Goal: Find contact information: Find contact information

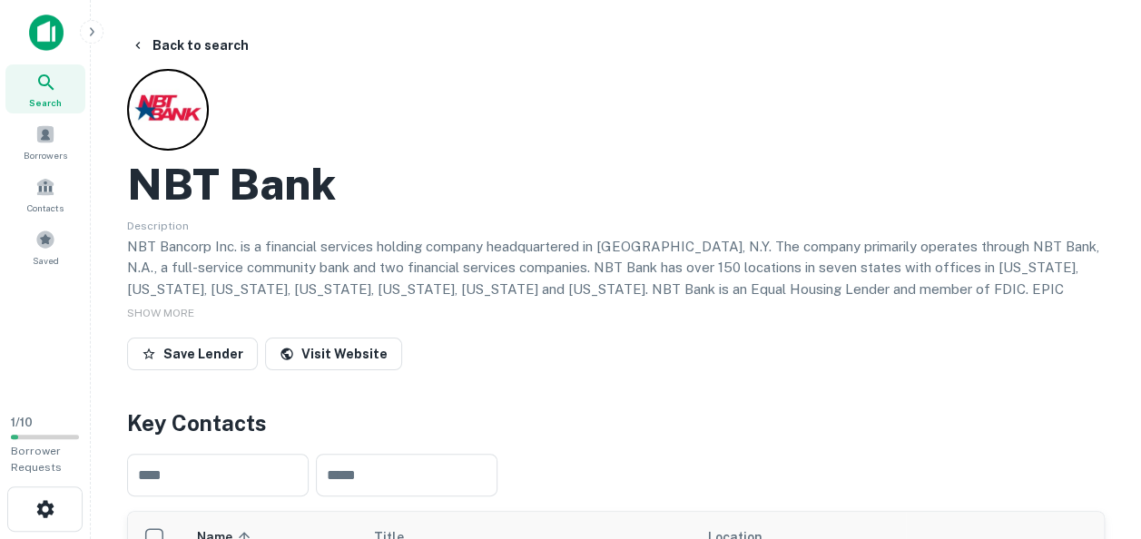
click at [91, 31] on icon "button" at bounding box center [91, 32] width 15 height 15
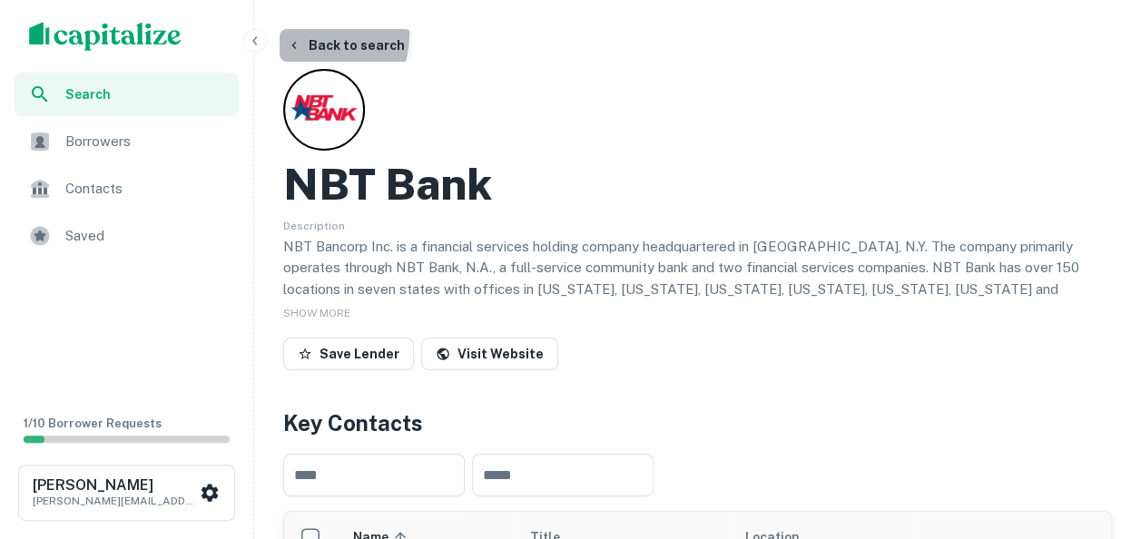
click at [309, 35] on button "Back to search" at bounding box center [346, 45] width 133 height 33
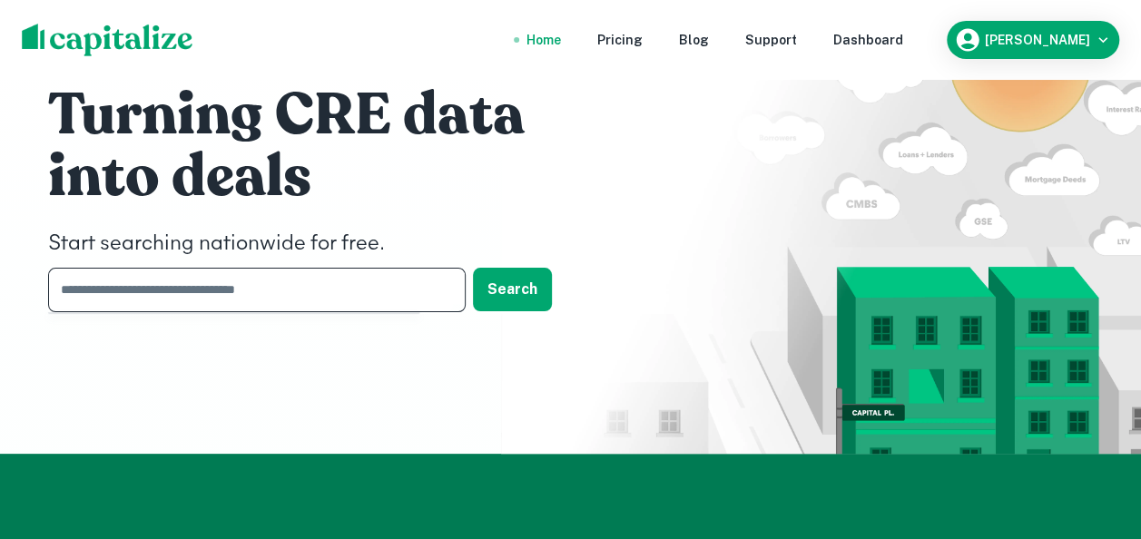
click at [152, 291] on input "text" at bounding box center [250, 290] width 405 height 44
type input "**********"
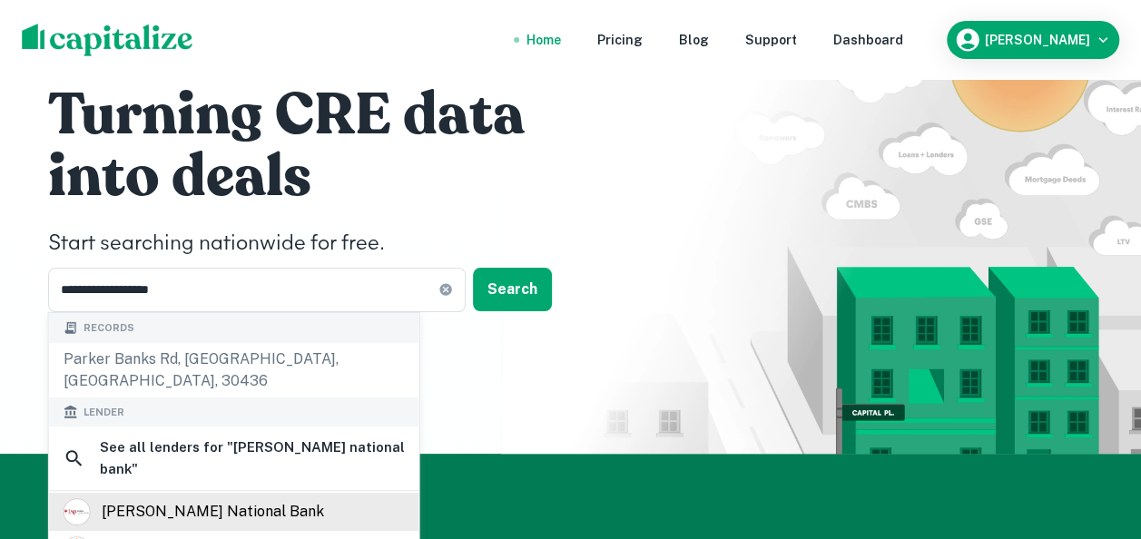
click at [192, 499] on div "[PERSON_NAME] national bank" at bounding box center [213, 512] width 222 height 27
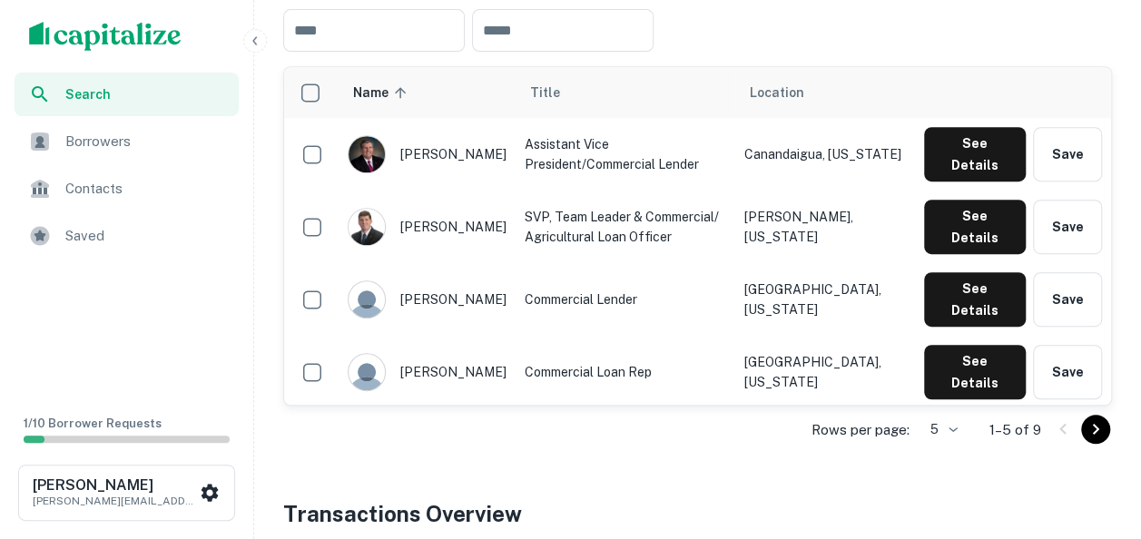
scroll to position [272, 0]
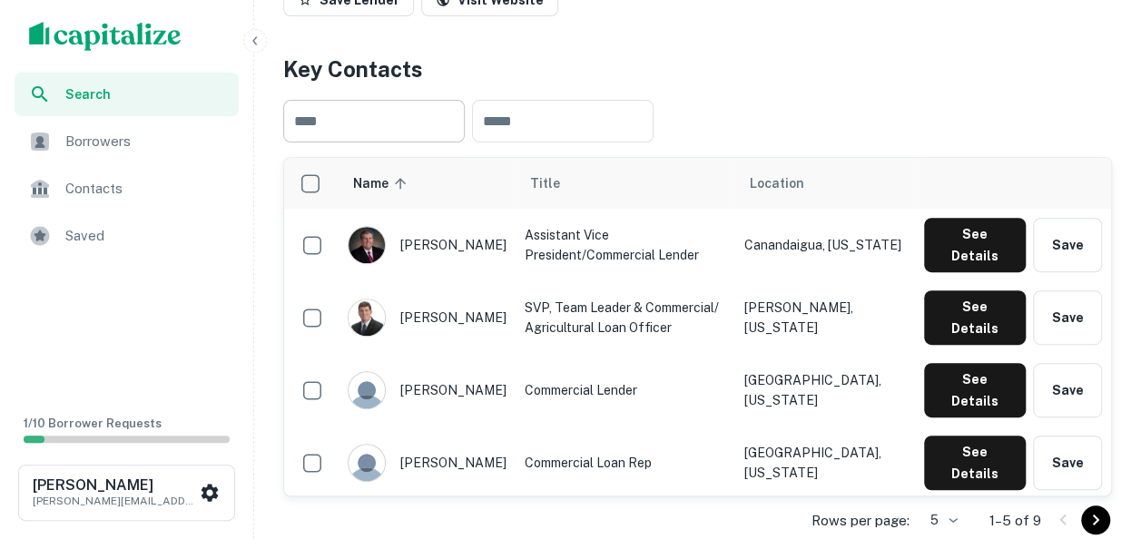
click at [389, 143] on input "text" at bounding box center [374, 121] width 182 height 43
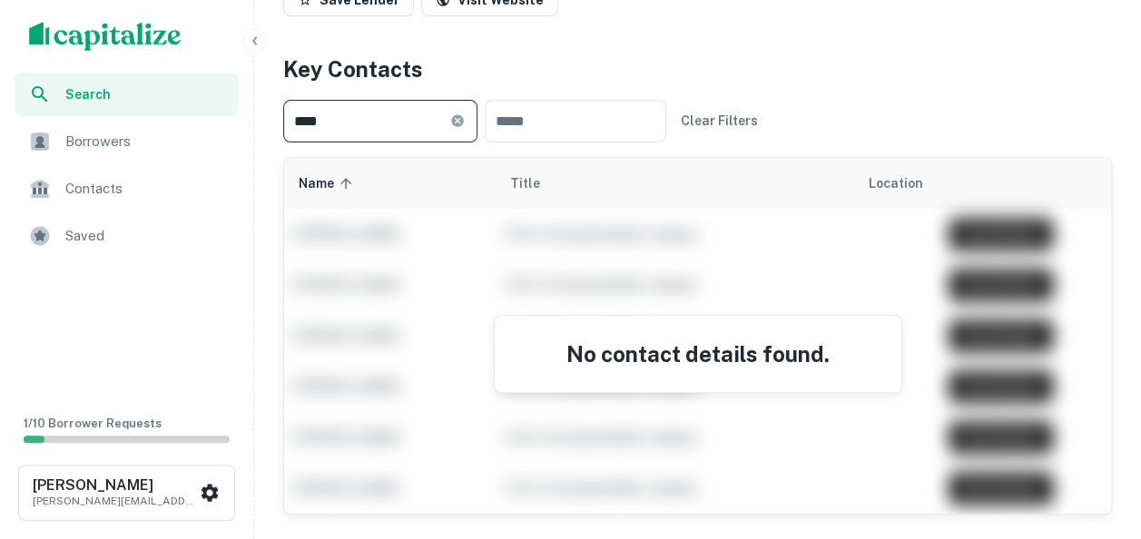
click at [347, 143] on input "****" at bounding box center [366, 121] width 167 height 43
type input "*"
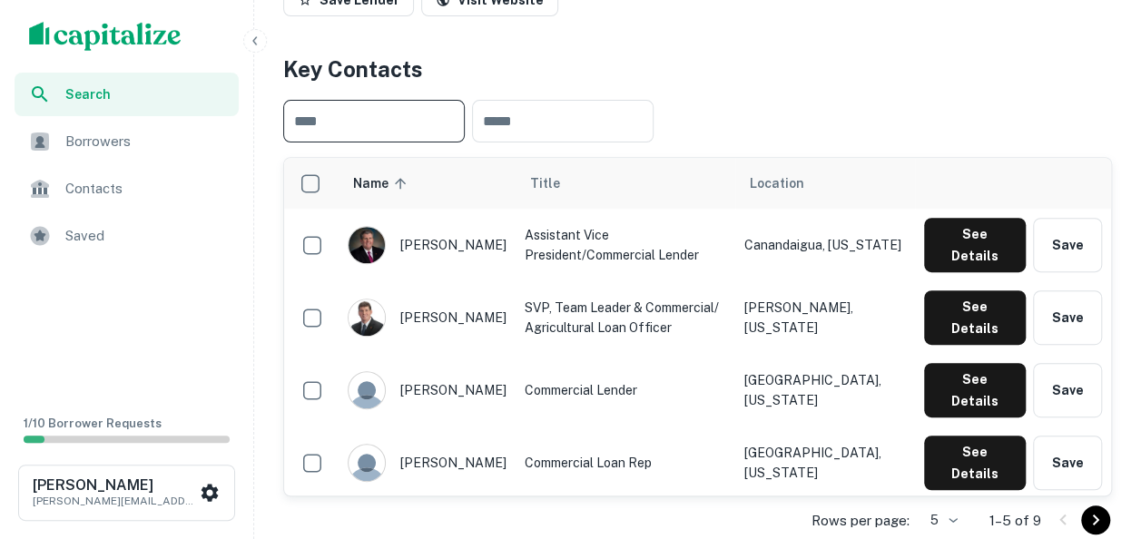
click at [866, 157] on div "​ ​" at bounding box center [697, 121] width 829 height 72
click at [962, 272] on button "See Details" at bounding box center [975, 245] width 102 height 54
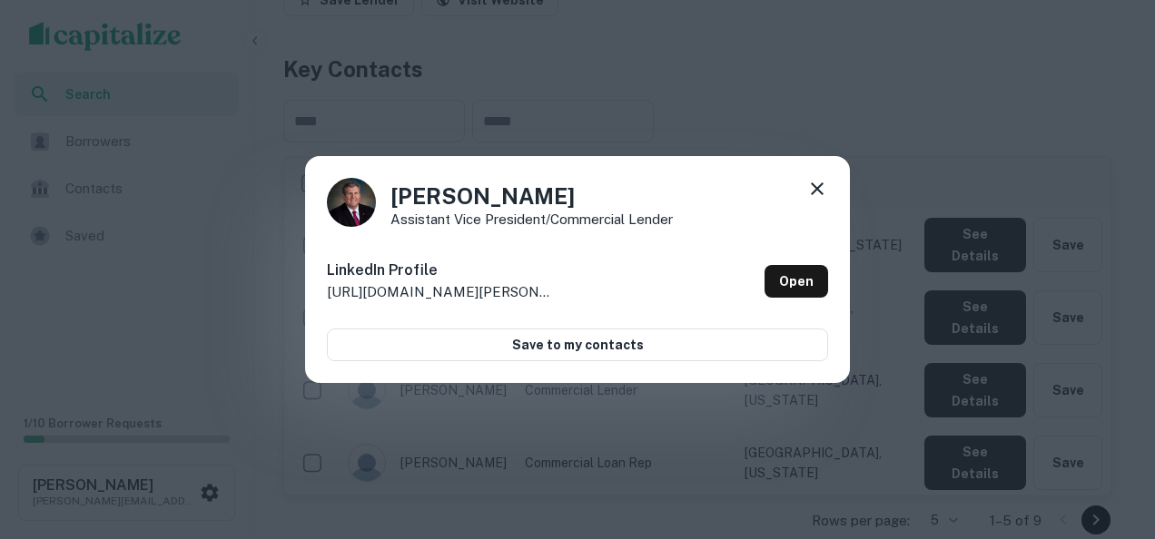
click at [813, 186] on icon at bounding box center [817, 189] width 22 height 22
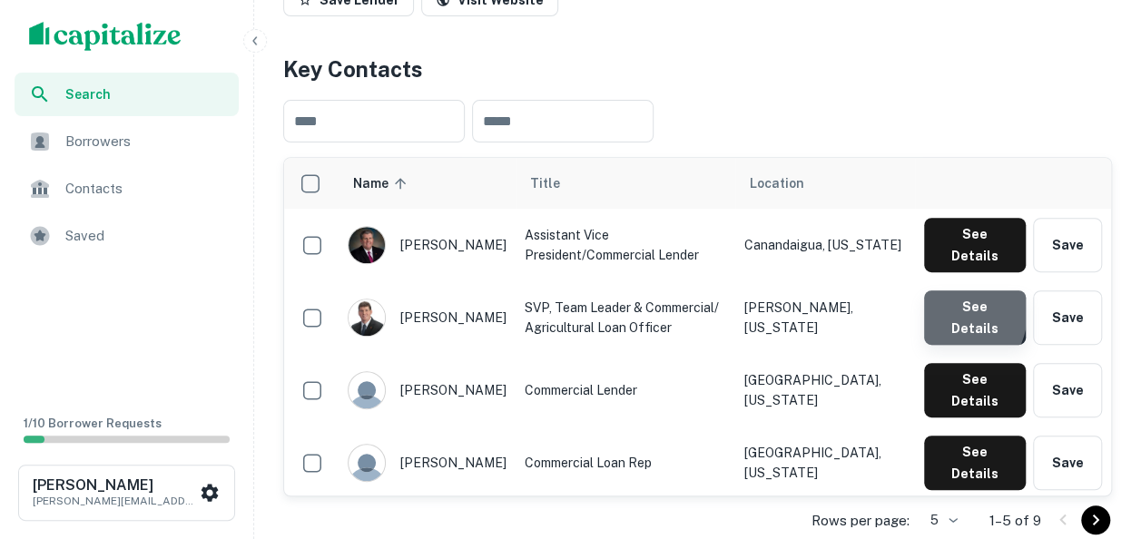
click at [945, 272] on button "See Details" at bounding box center [975, 245] width 102 height 54
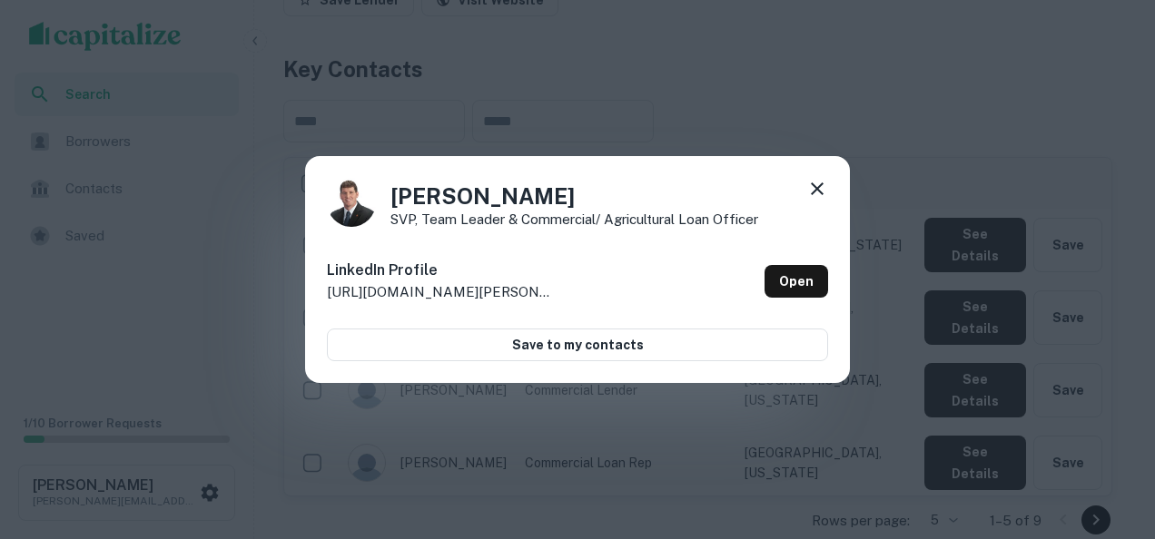
click at [815, 182] on icon at bounding box center [817, 189] width 22 height 22
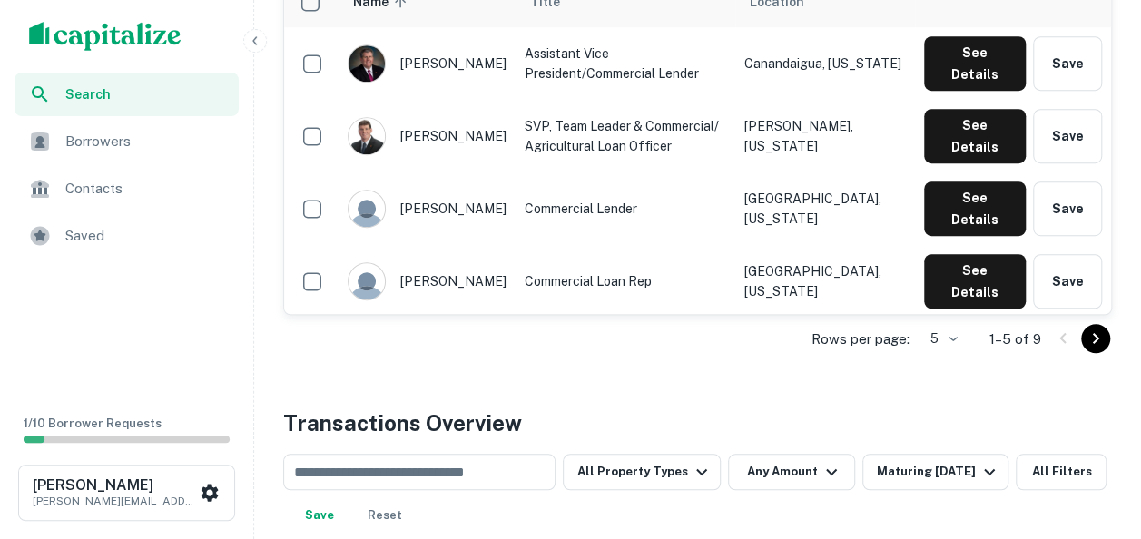
scroll to position [636, 0]
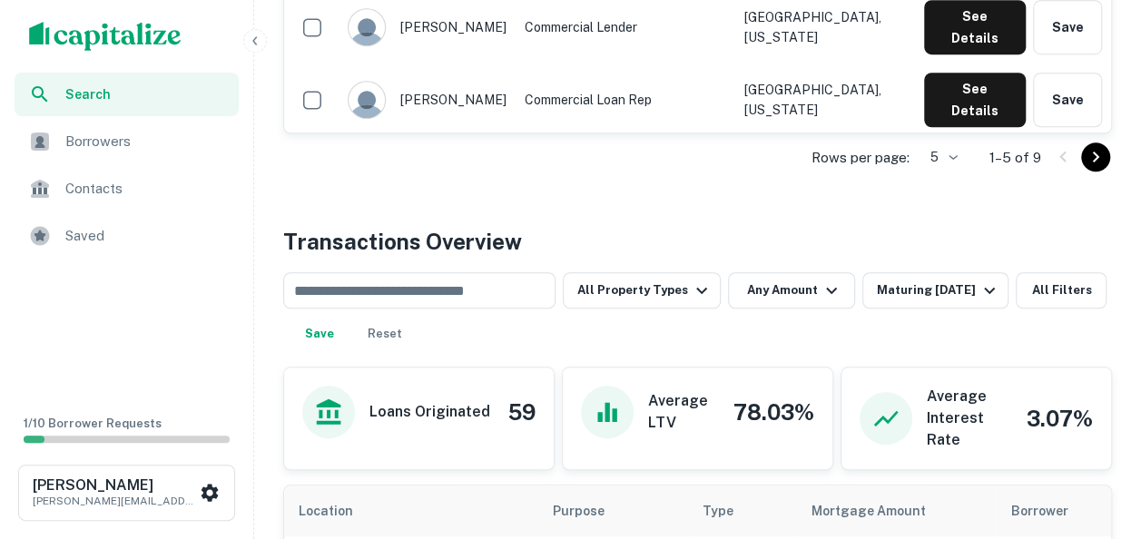
click at [1091, 168] on icon "Go to next page" at bounding box center [1096, 157] width 22 height 22
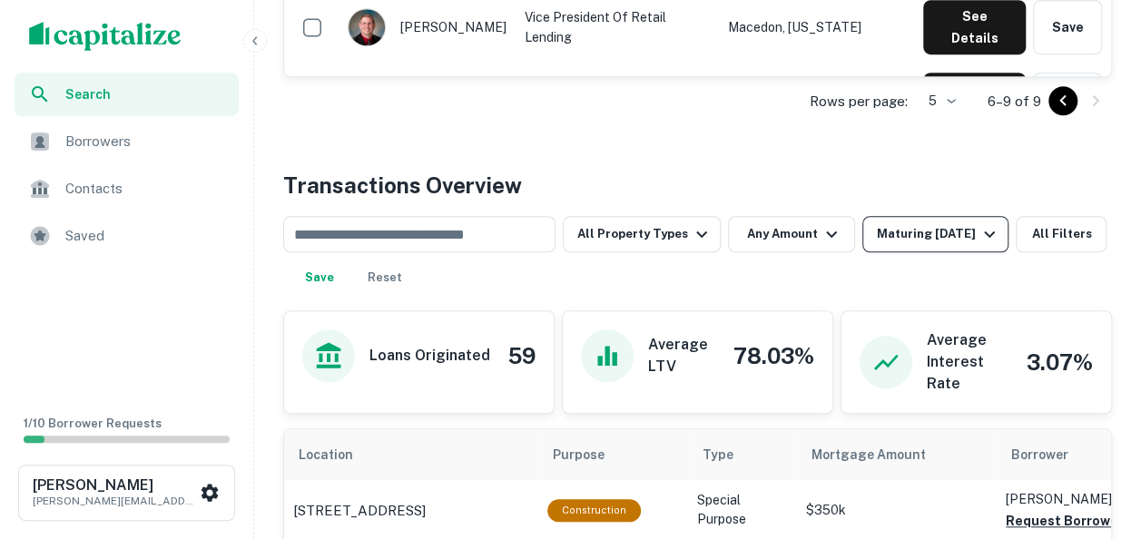
scroll to position [363, 0]
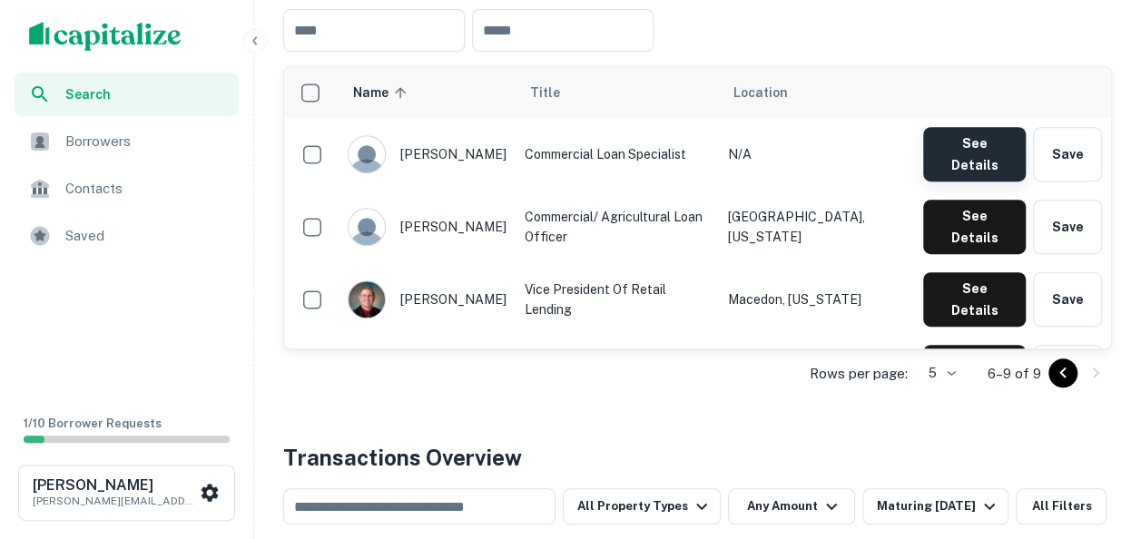
click at [981, 182] on button "See Details" at bounding box center [974, 154] width 103 height 54
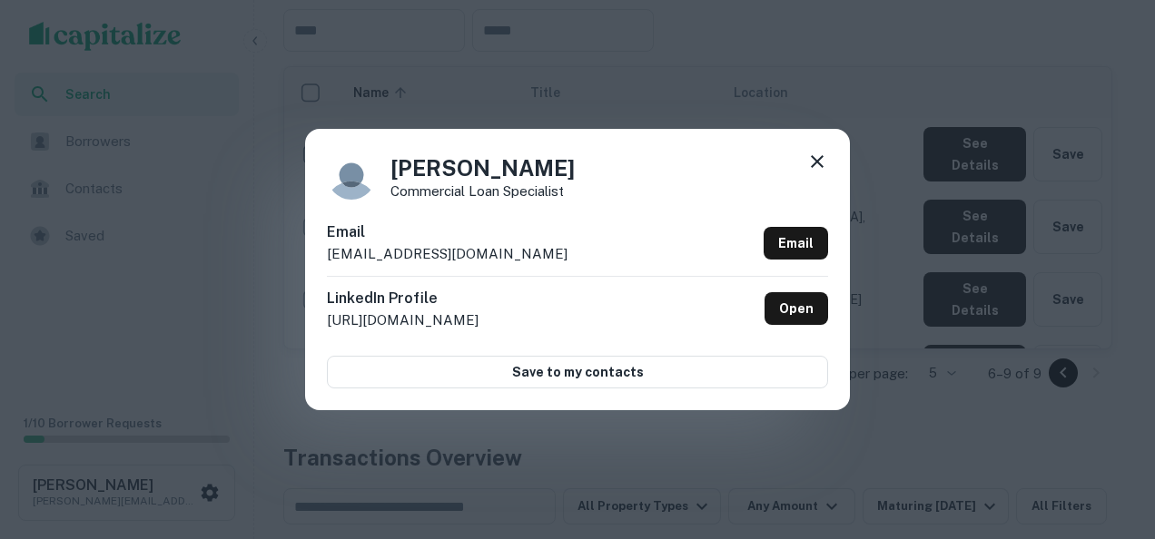
click at [824, 159] on icon at bounding box center [817, 162] width 22 height 22
